Goal: Task Accomplishment & Management: Manage account settings

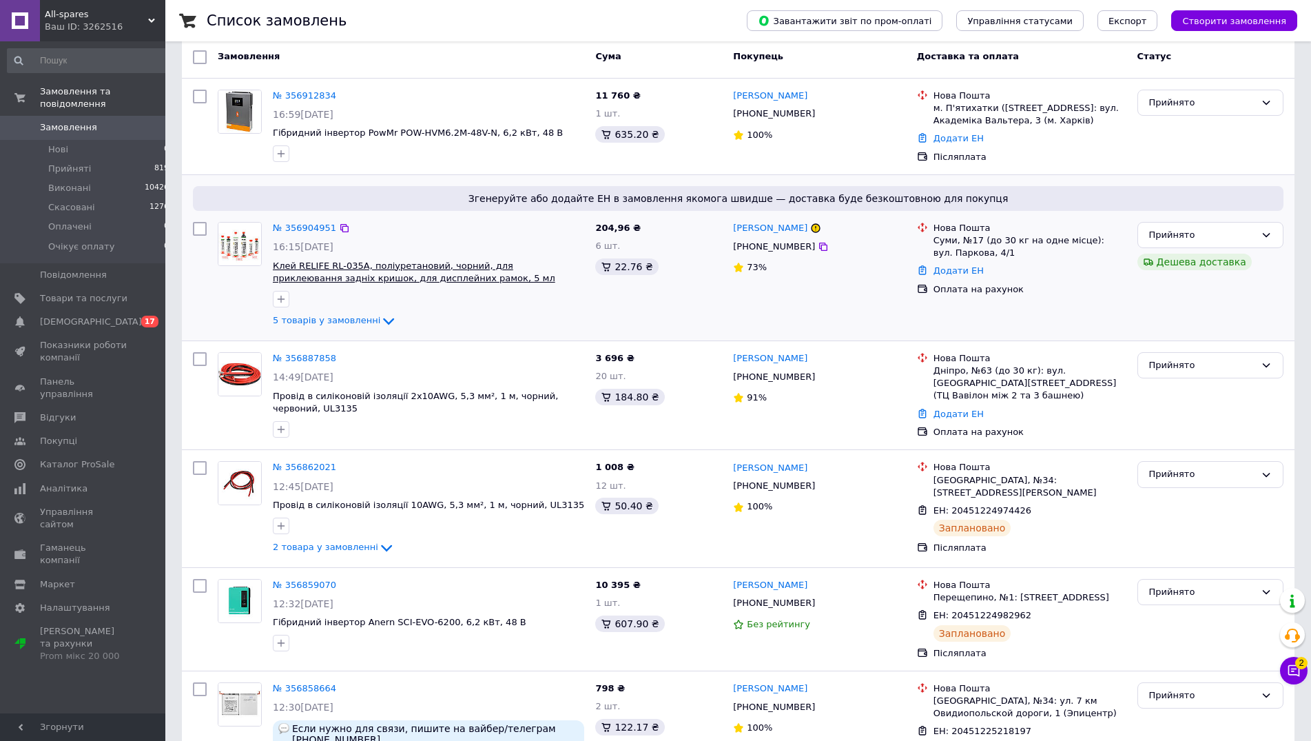
scroll to position [70, 0]
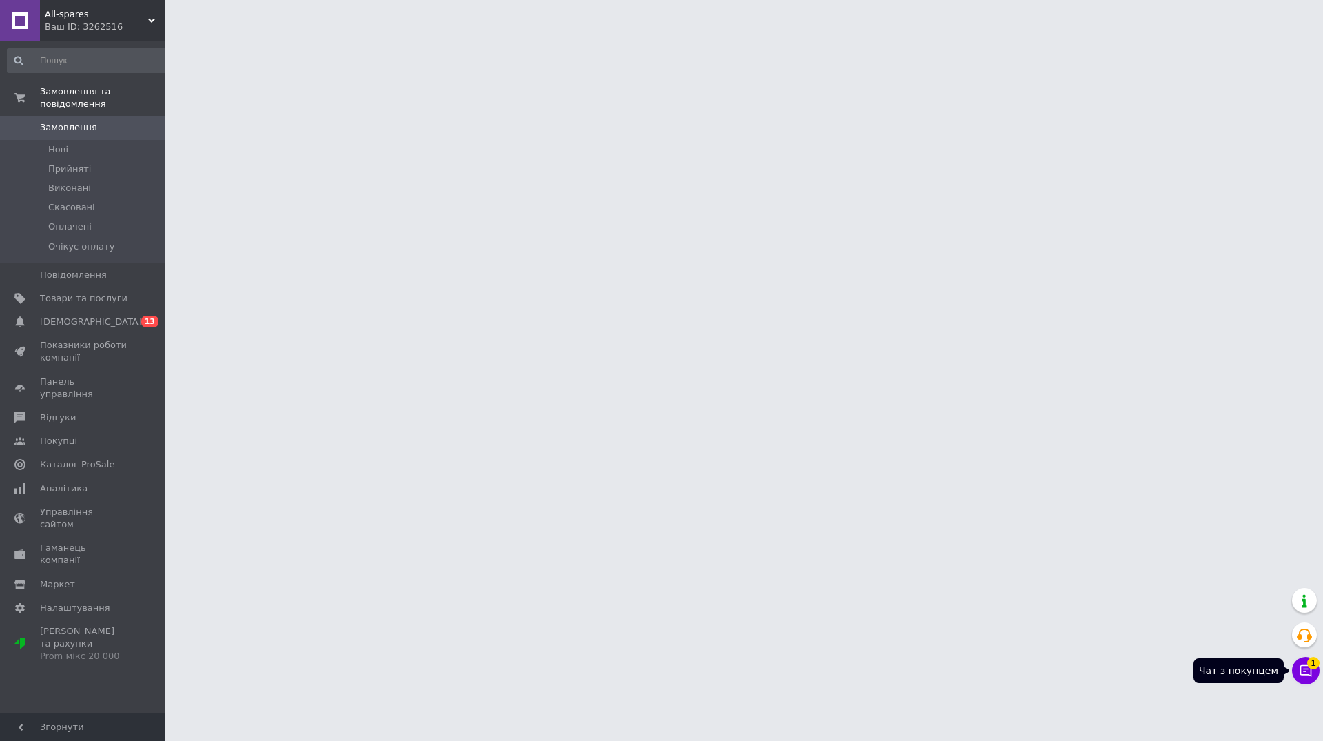
click at [1303, 674] on icon at bounding box center [1306, 671] width 12 height 12
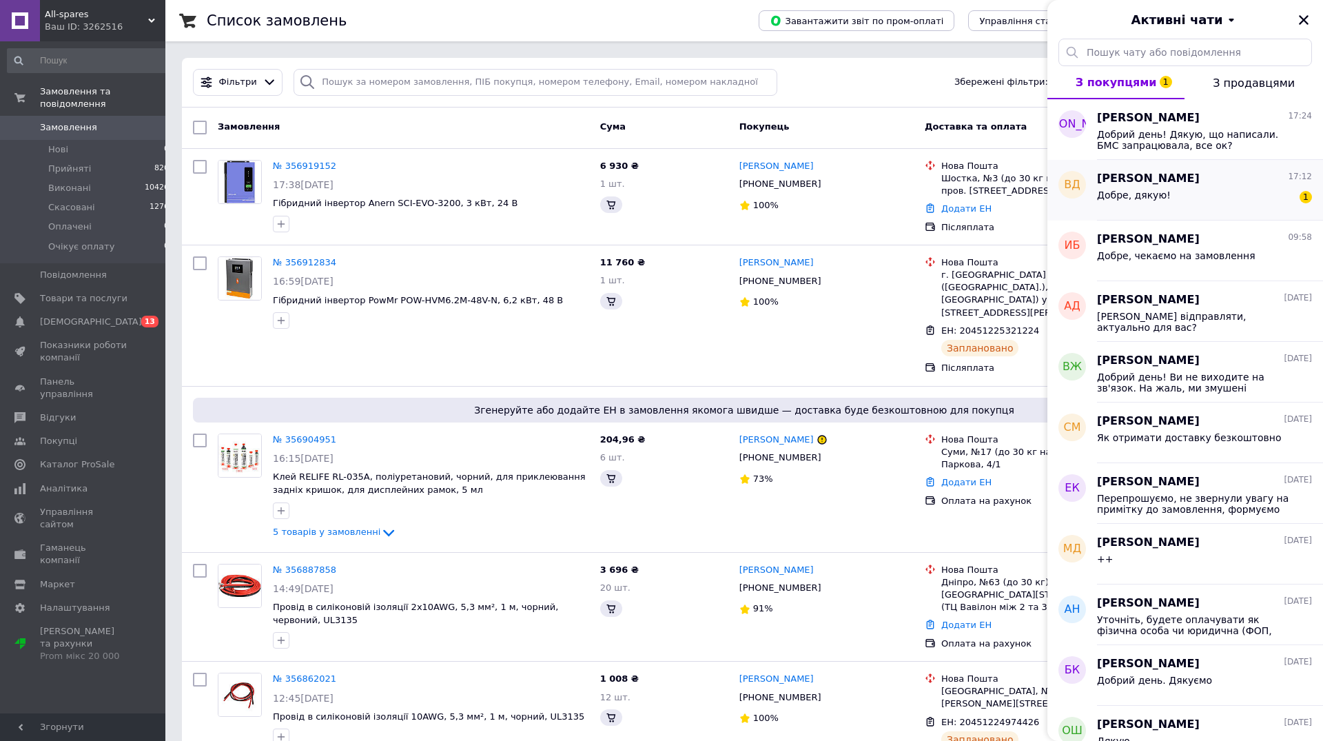
click at [1213, 187] on div "Добре, дякую! 1" at bounding box center [1204, 198] width 215 height 22
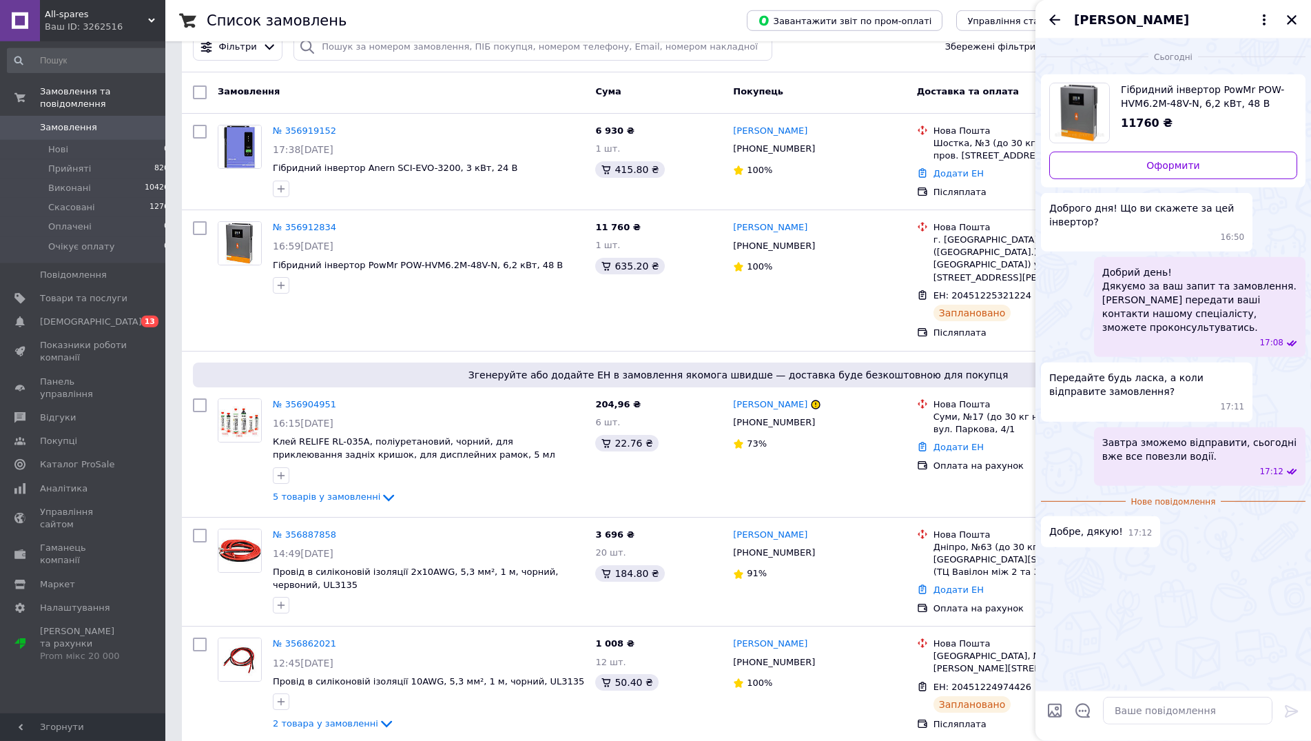
scroll to position [351, 0]
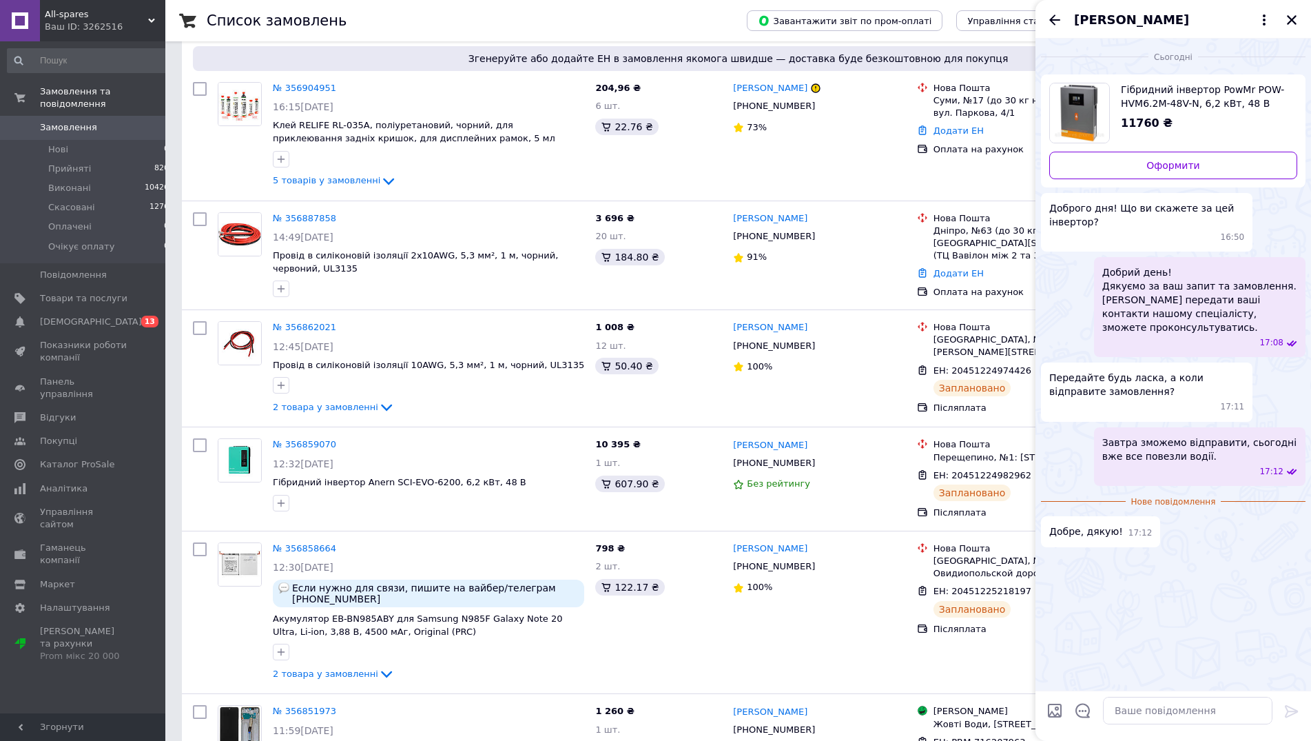
click at [1054, 10] on div "[PERSON_NAME]" at bounding box center [1174, 19] width 276 height 39
click at [1058, 21] on icon "Назад" at bounding box center [1054, 19] width 11 height 10
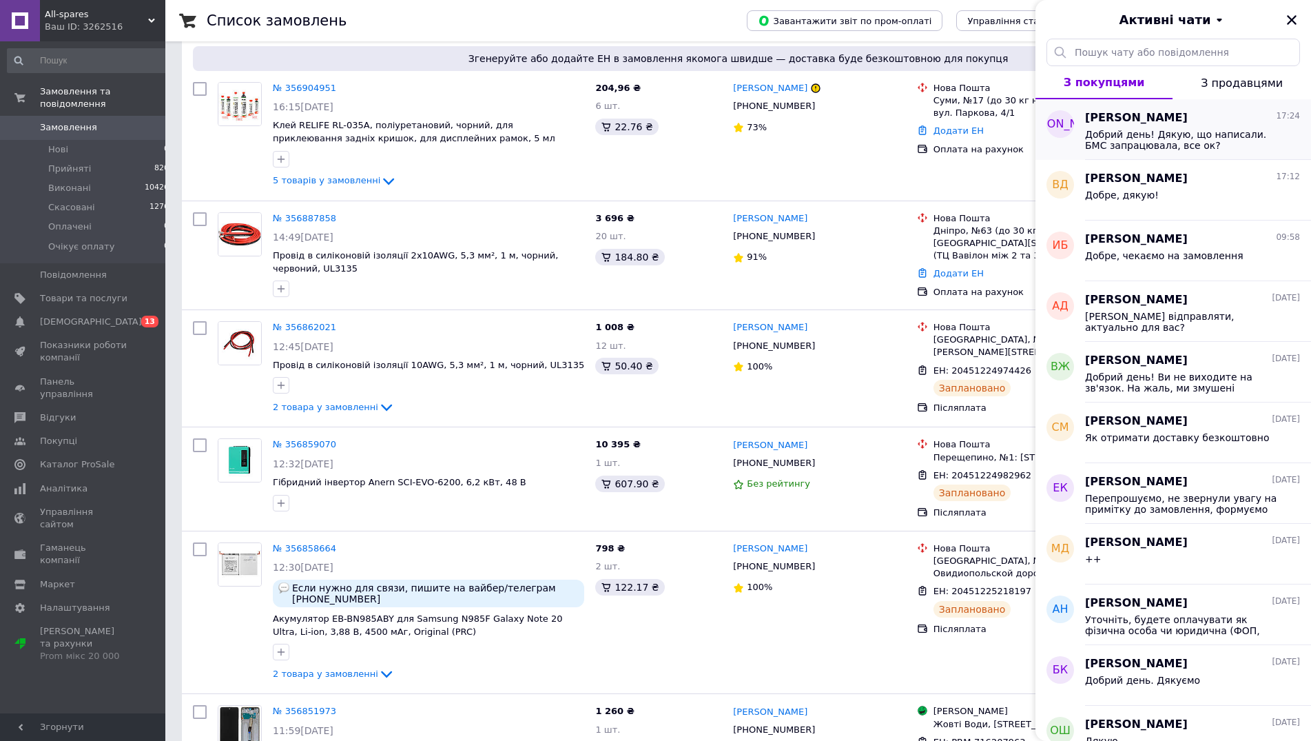
click at [1179, 134] on span "Добрий день! Дякую, що написали. БМС запрацювала, все ок?" at bounding box center [1183, 140] width 196 height 22
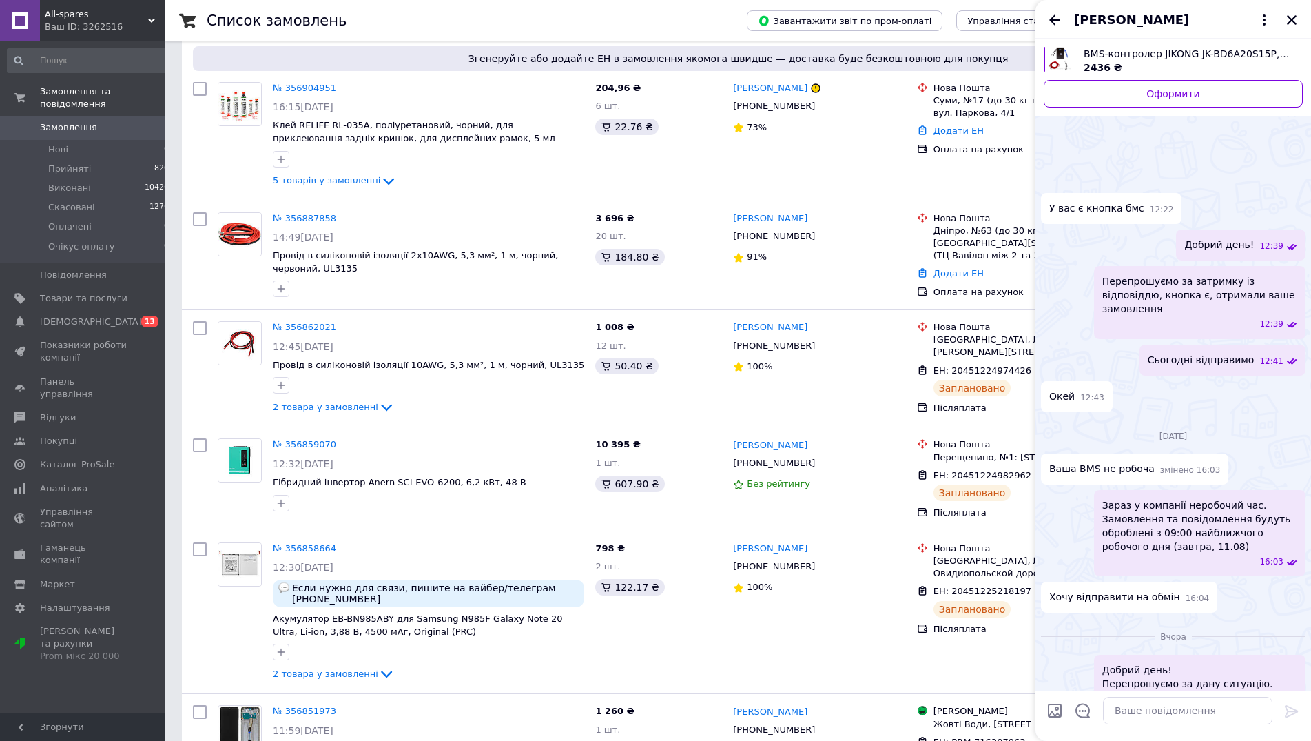
scroll to position [220, 0]
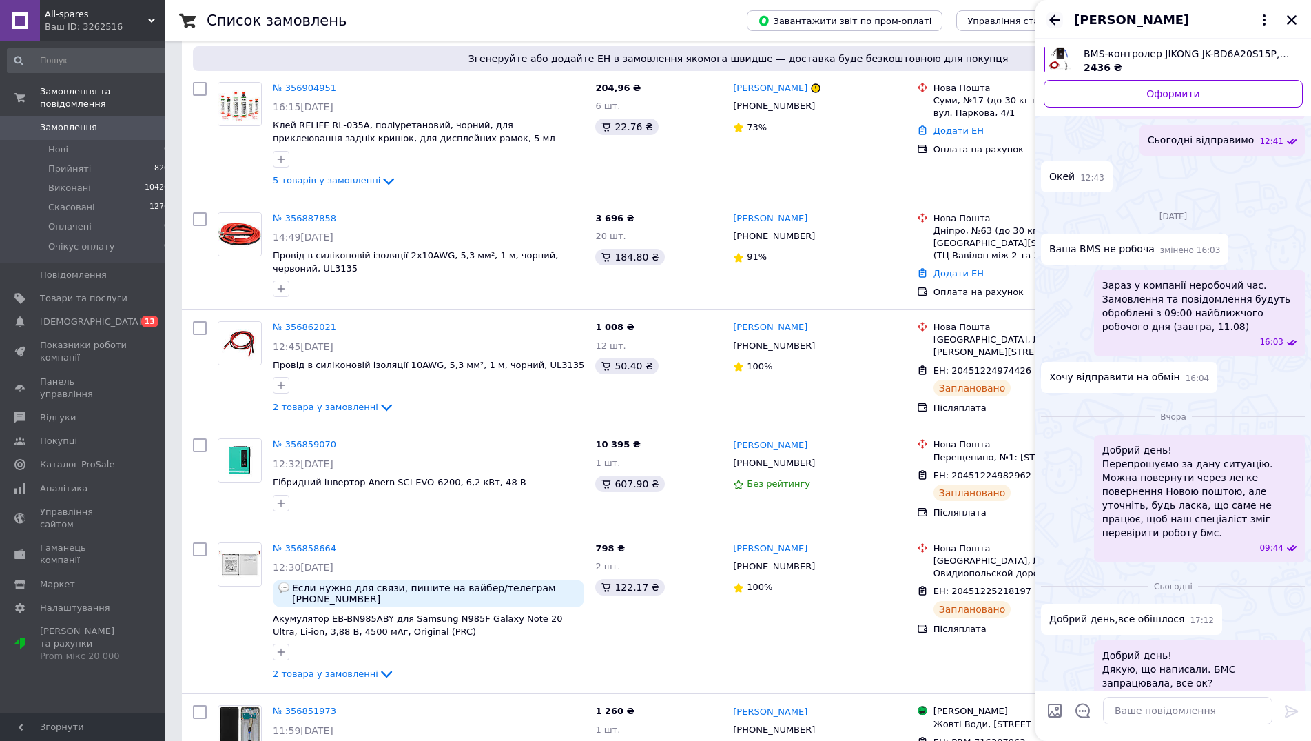
click at [1053, 22] on icon "Назад" at bounding box center [1054, 19] width 11 height 10
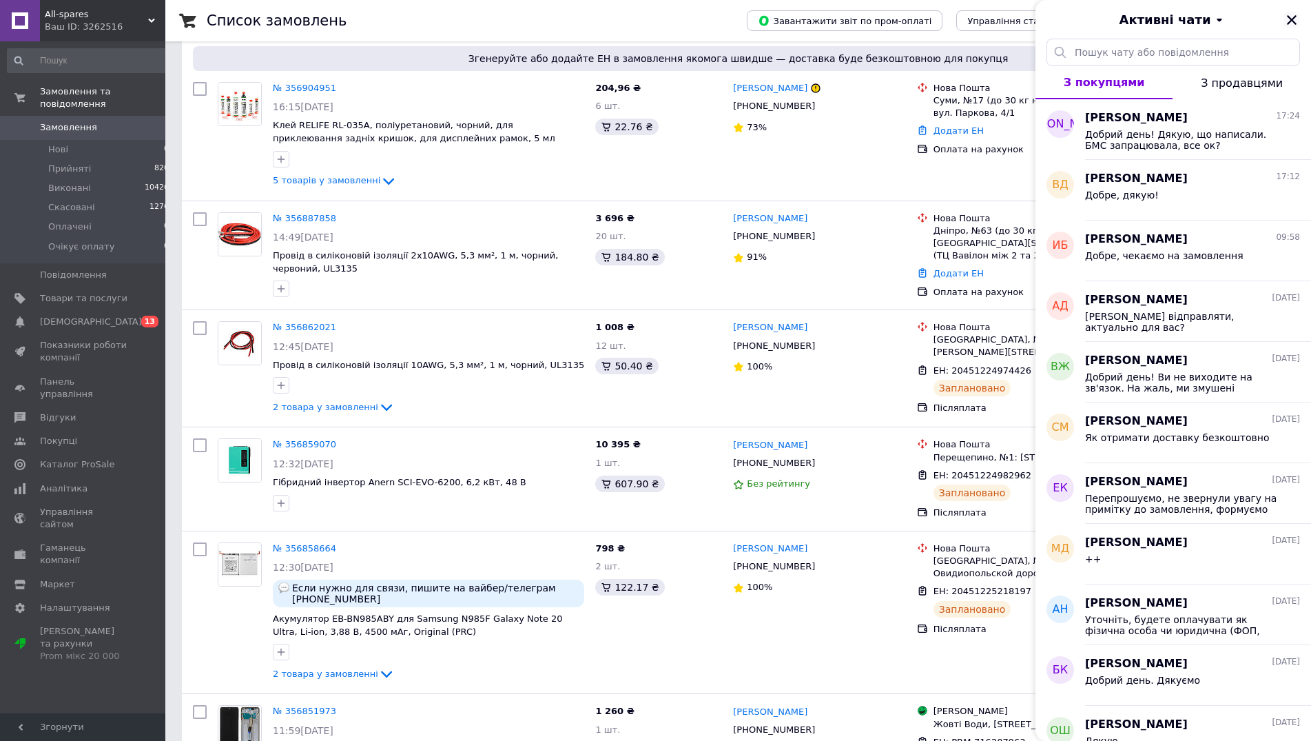
click at [1293, 19] on icon "Закрити" at bounding box center [1292, 20] width 10 height 10
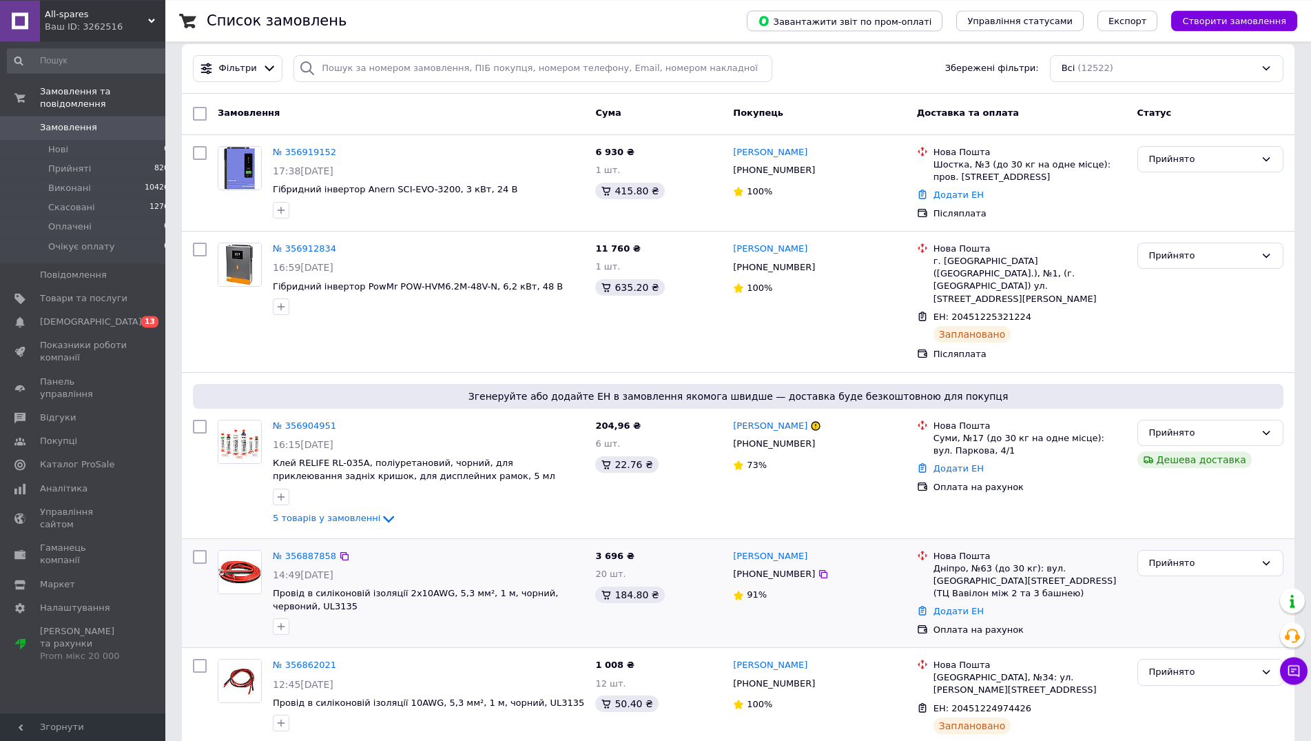
scroll to position [0, 0]
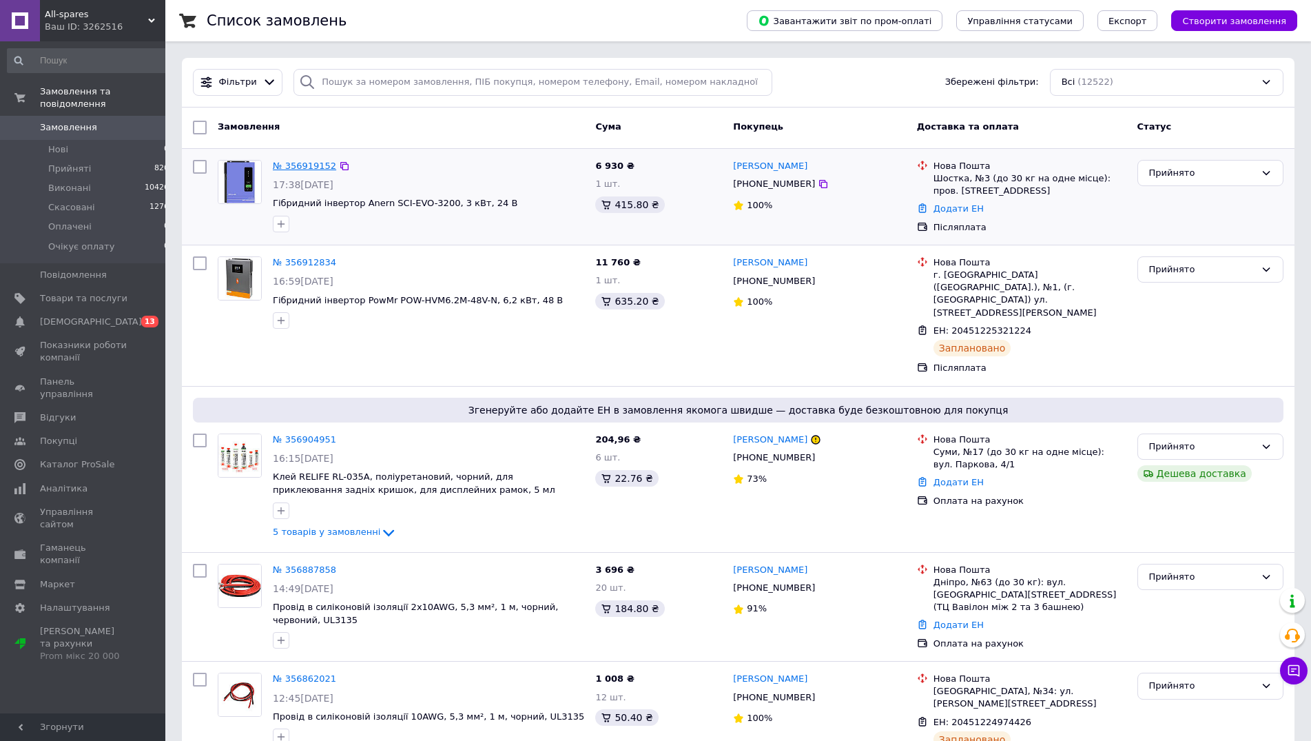
click at [307, 161] on link "№ 356919152" at bounding box center [304, 166] width 63 height 10
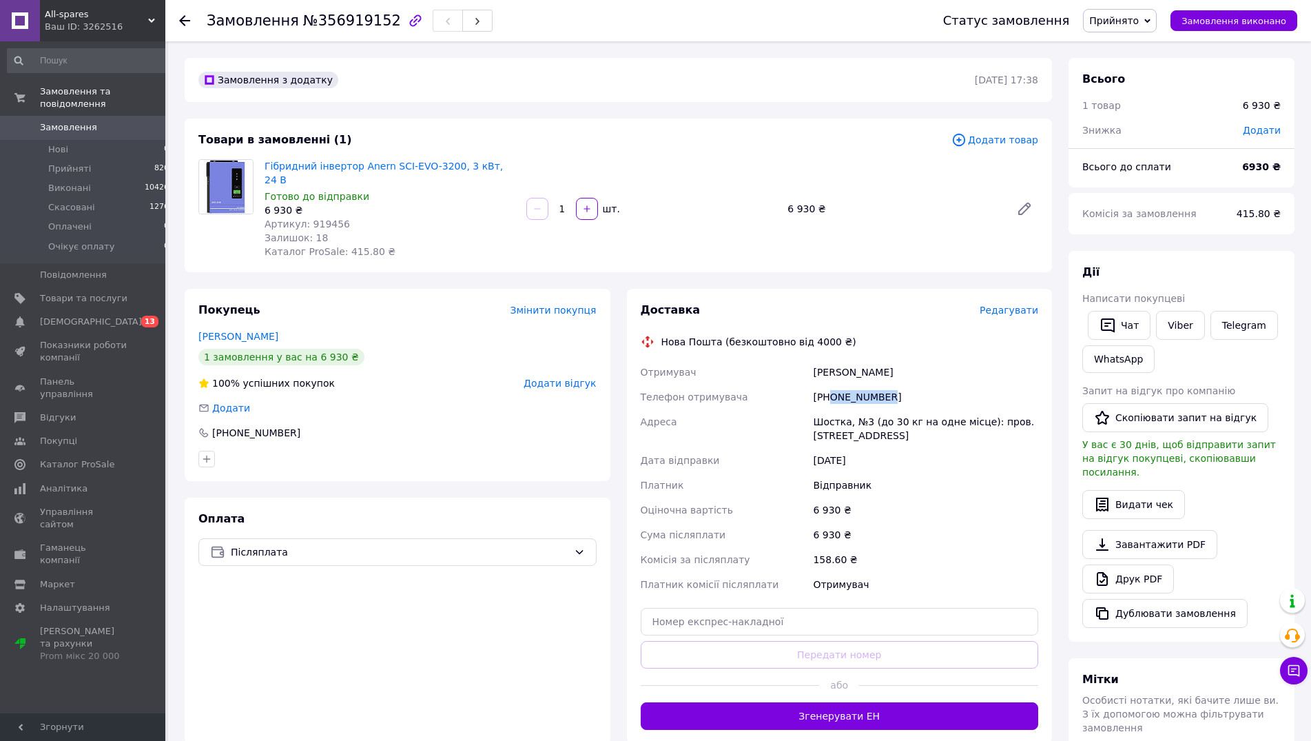
drag, startPoint x: 890, startPoint y: 388, endPoint x: 830, endPoint y: 386, distance: 60.0
click at [830, 386] on div "+380500430612" at bounding box center [925, 396] width 231 height 25
